Goal: Subscribe to service/newsletter

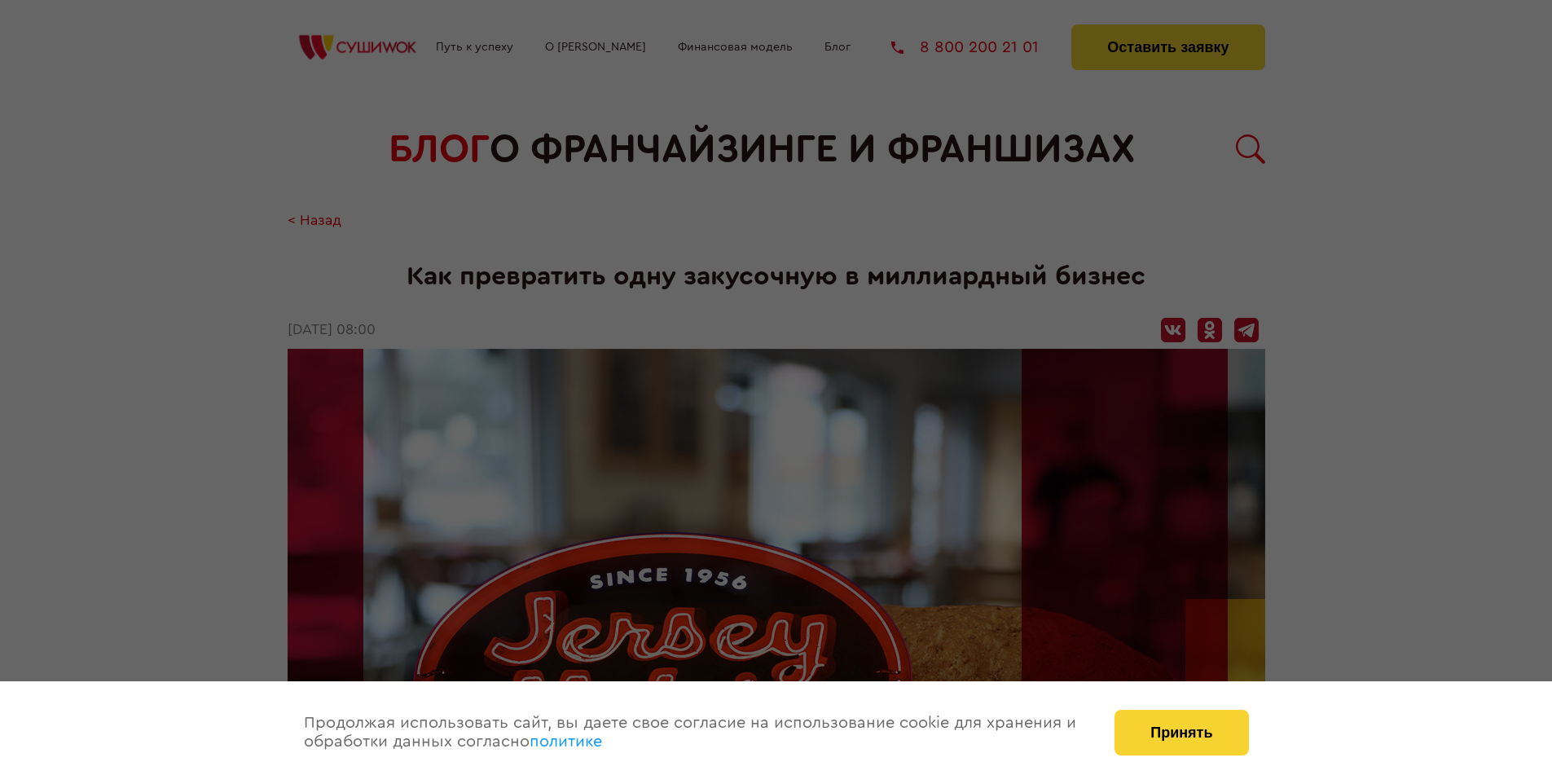
scroll to position [2474, 0]
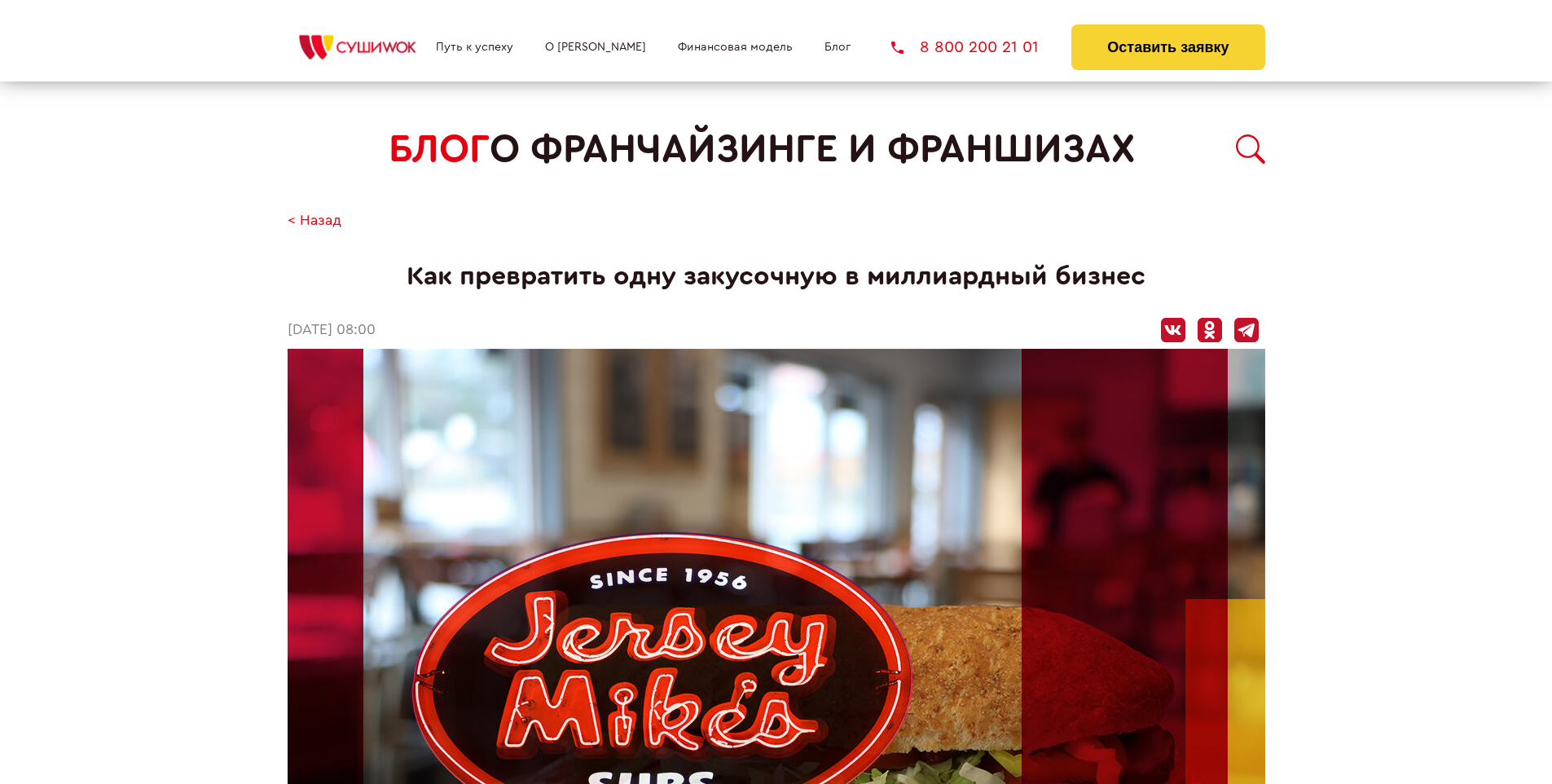
scroll to position [2474, 0]
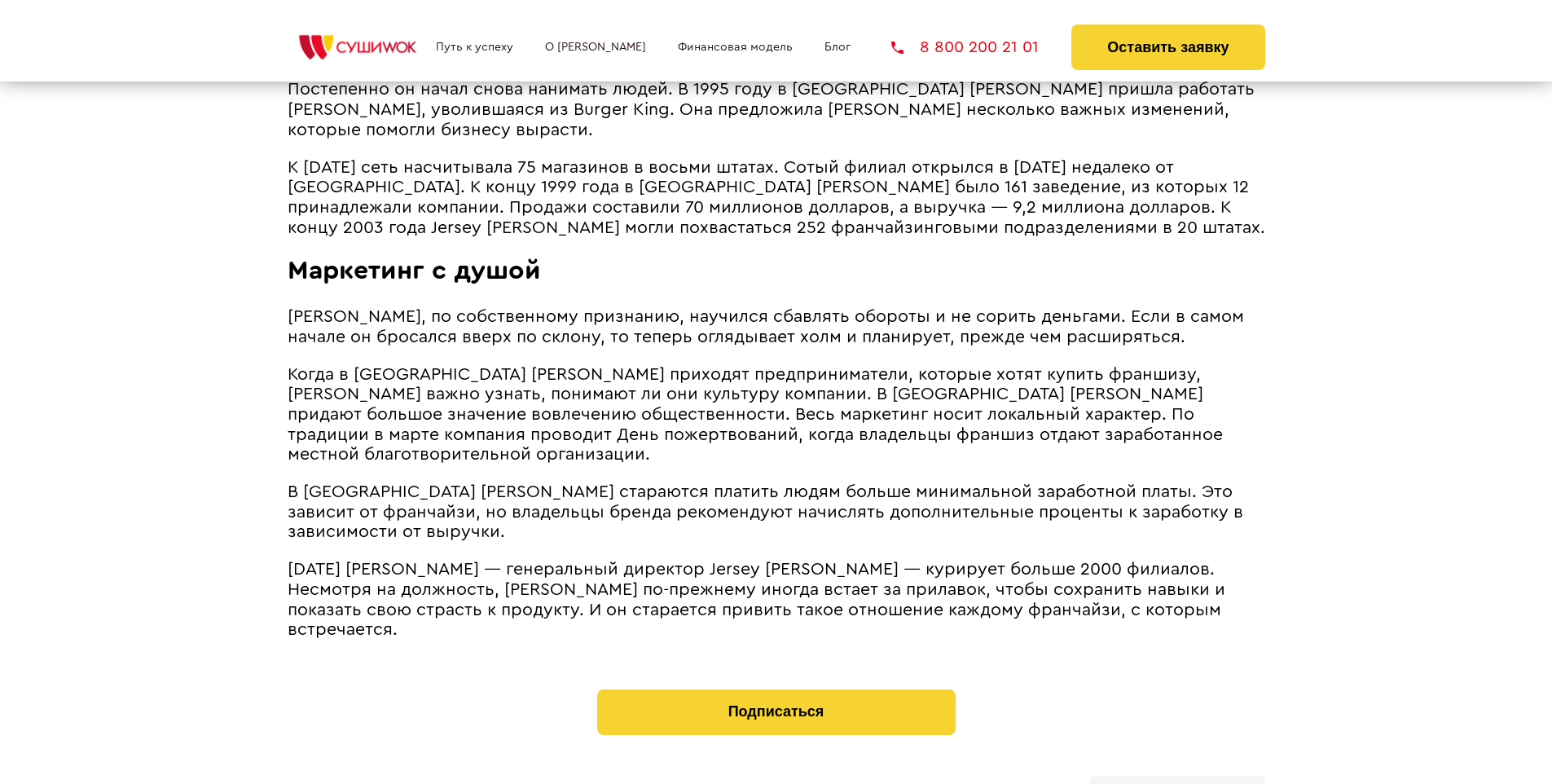
click at [1176, 783] on b "Личный кабинет" at bounding box center [1177, 793] width 86 height 10
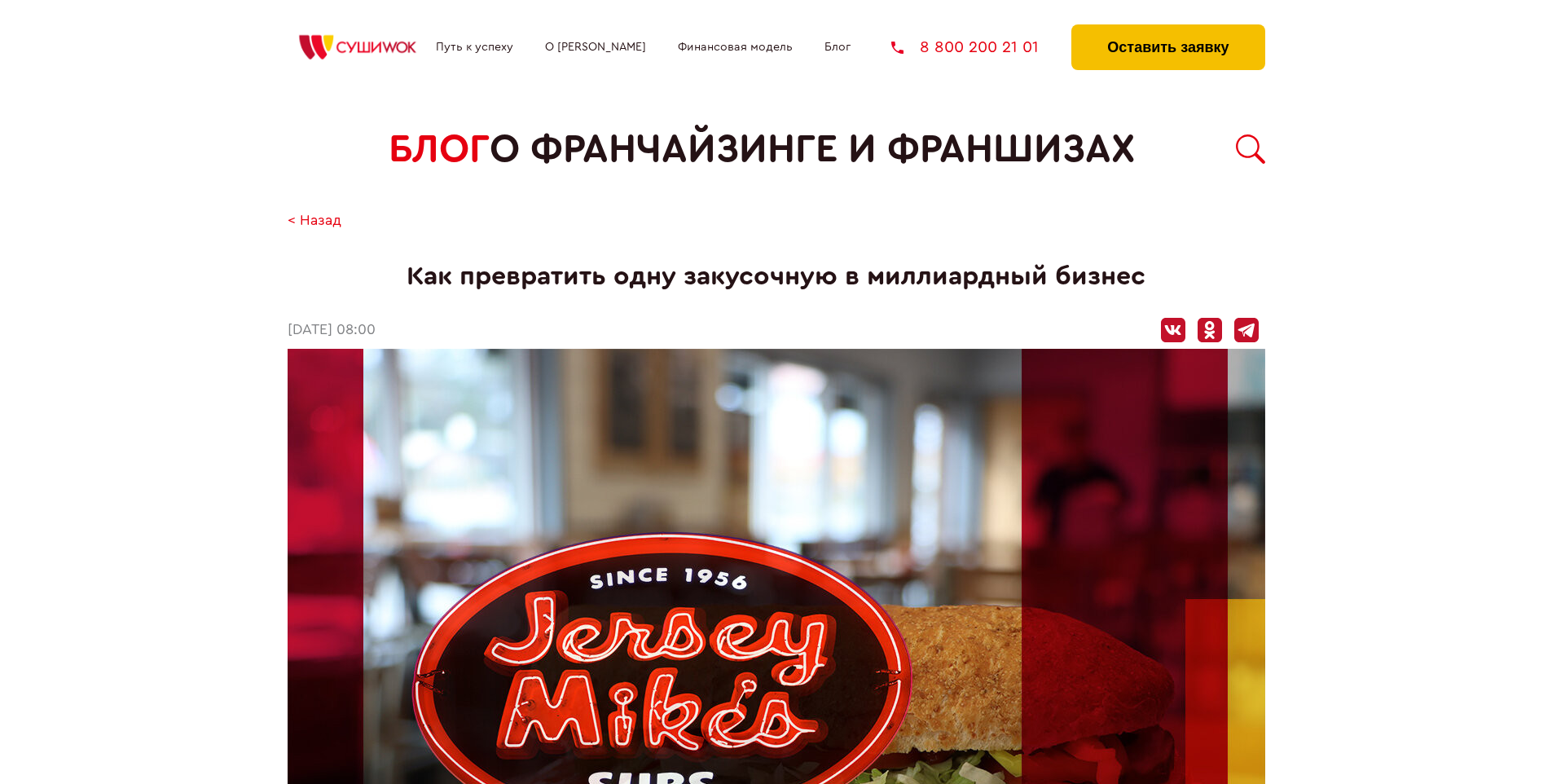
click at [1168, 28] on button "Оставить заявку" at bounding box center [1168, 48] width 193 height 46
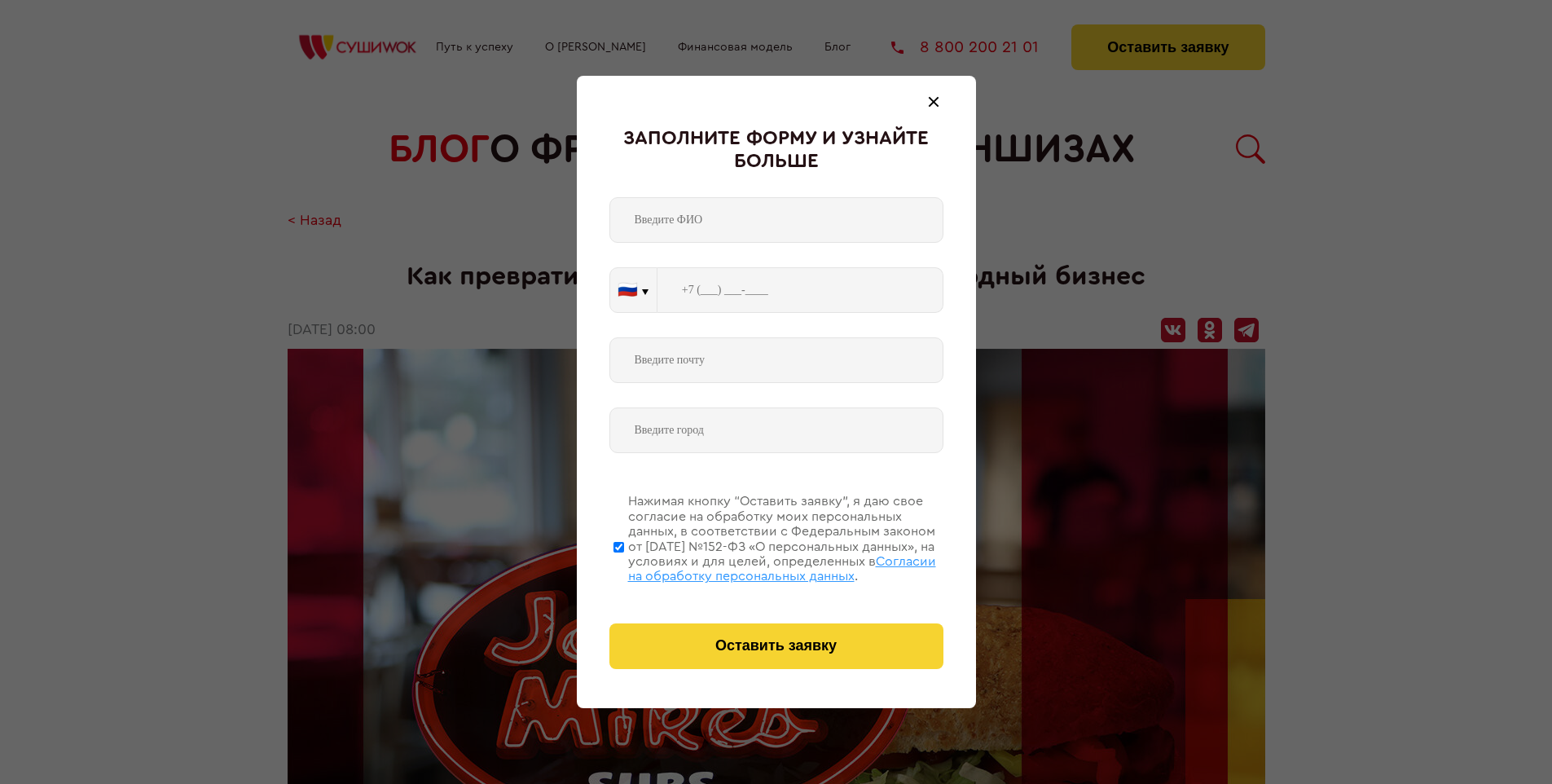
click at [755, 566] on span "Согласии на обработку персональных данных" at bounding box center [782, 568] width 308 height 28
click at [624, 566] on input "Нажимая кнопку “Оставить заявку”, я даю свое согласие на обработку моих персона…" at bounding box center [619, 546] width 10 height 130
checkbox input "false"
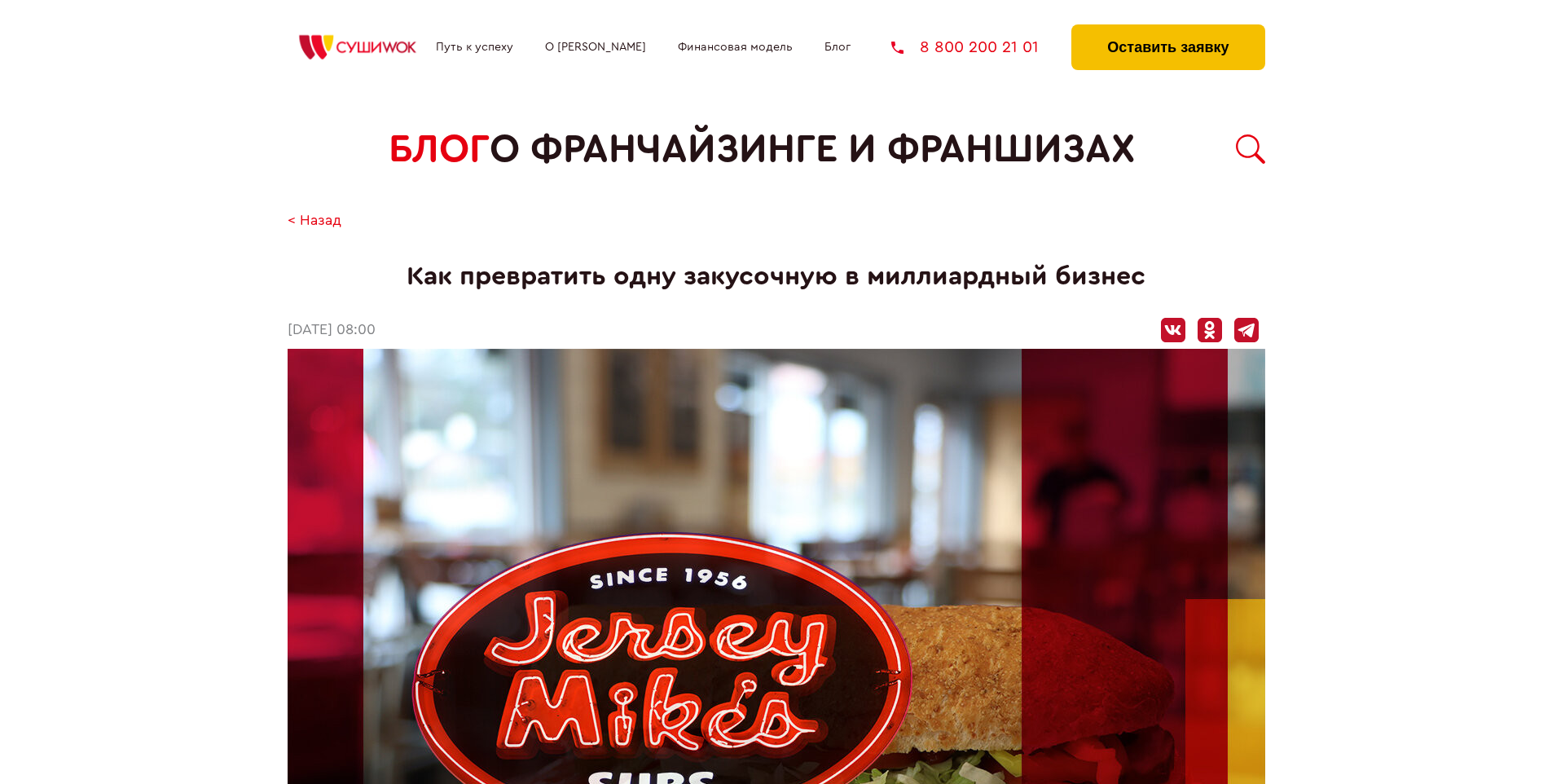
click at [1168, 28] on button "Оставить заявку" at bounding box center [1168, 48] width 193 height 46
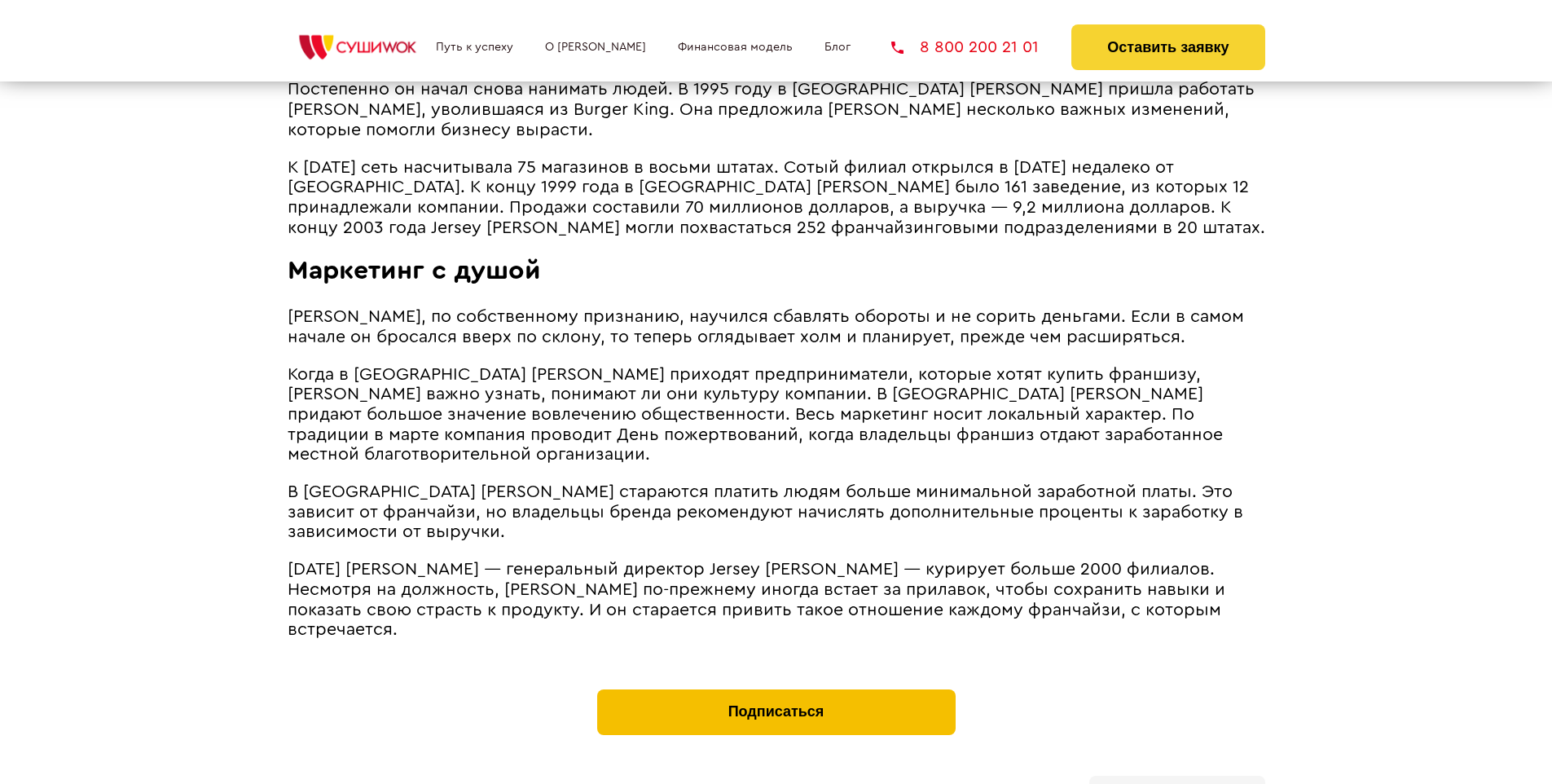
click at [776, 689] on button "Подписаться" at bounding box center [776, 712] width 359 height 46
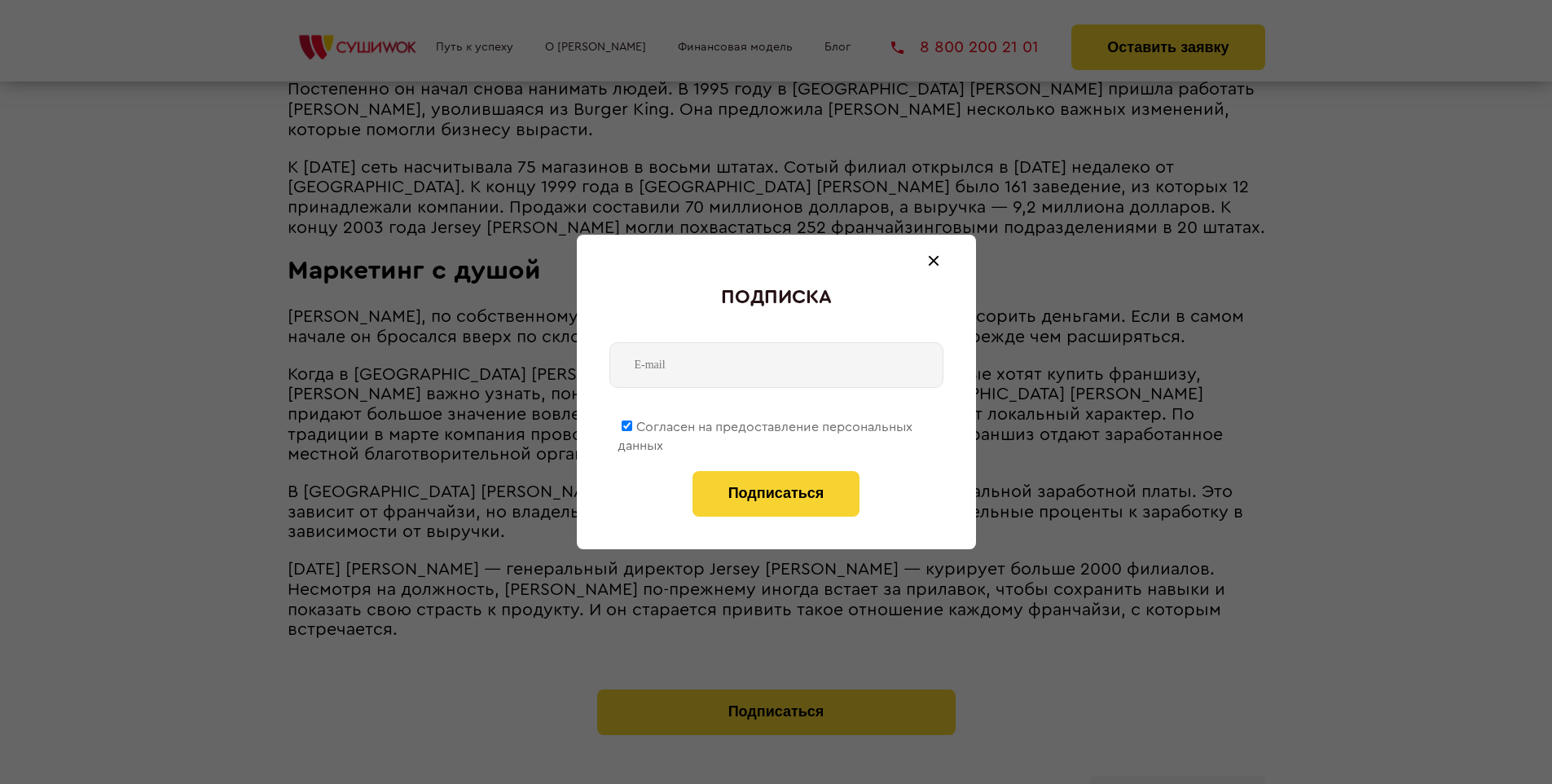
click at [766, 424] on span "Согласен на предоставление персональных данных" at bounding box center [765, 435] width 295 height 32
click at [632, 424] on input "Согласен на предоставление персональных данных" at bounding box center [626, 425] width 10 height 10
checkbox input "false"
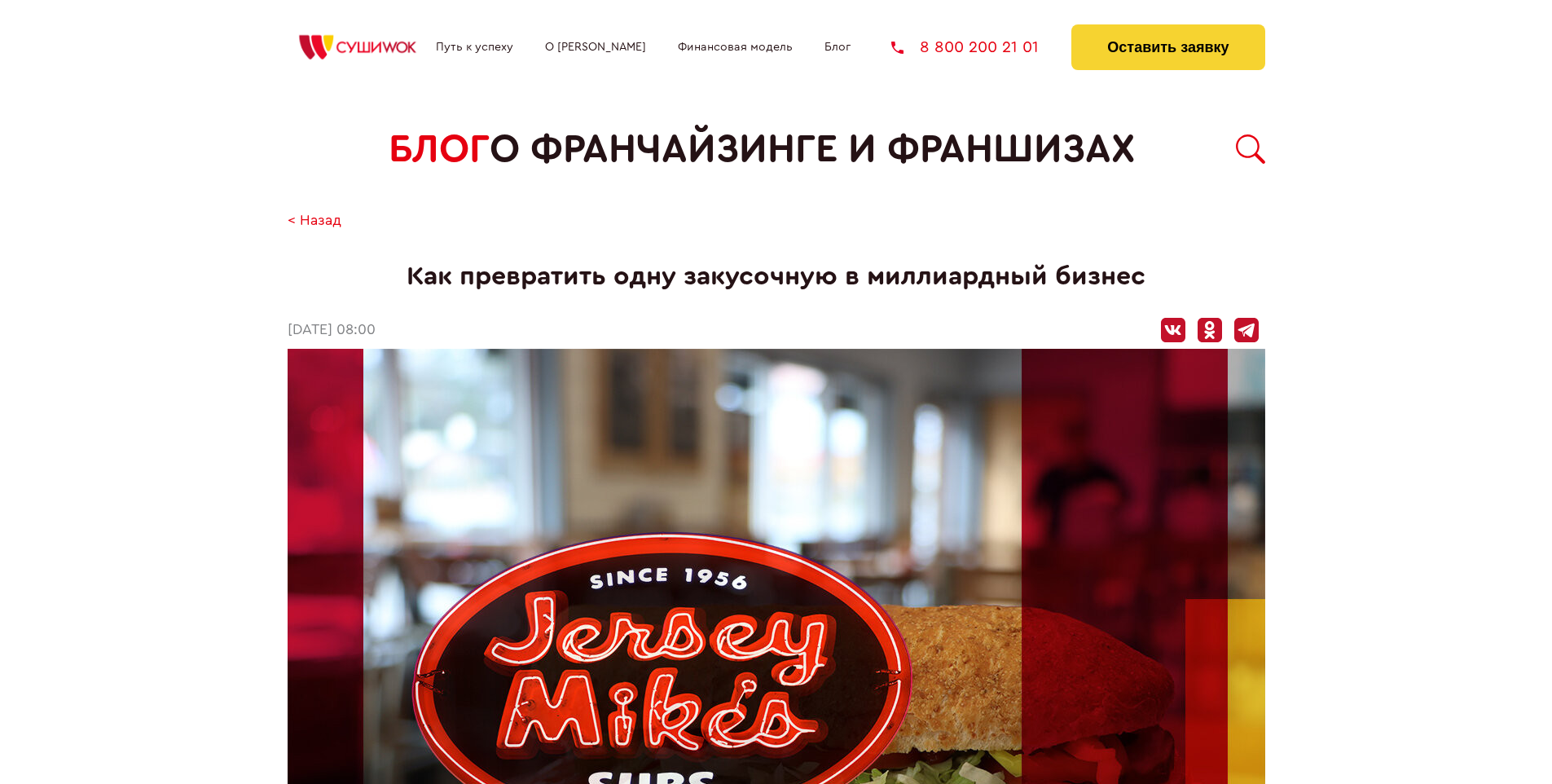
scroll to position [2474, 0]
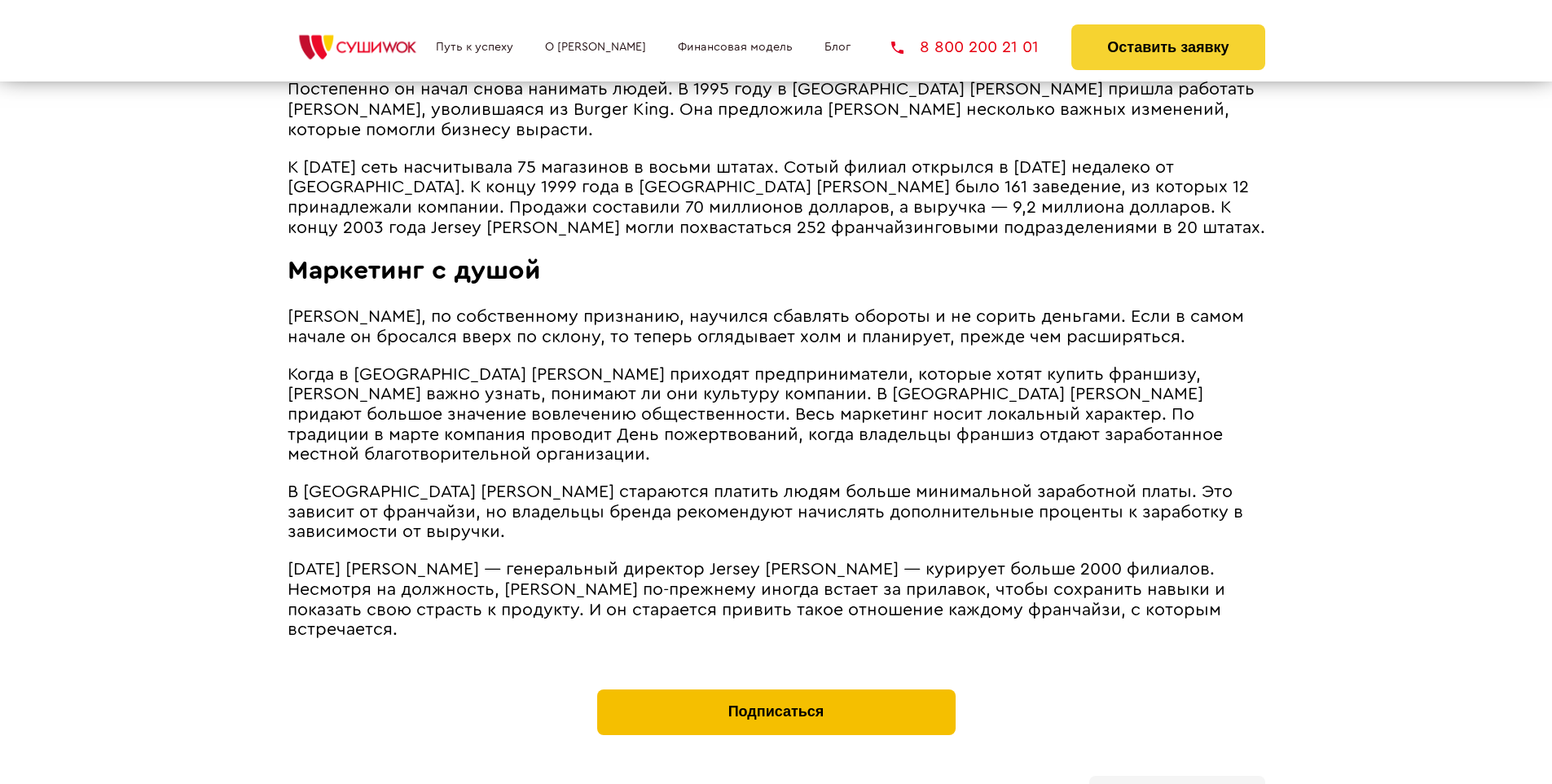
click at [776, 689] on button "Подписаться" at bounding box center [776, 712] width 359 height 46
